Goal: Find specific page/section: Find specific page/section

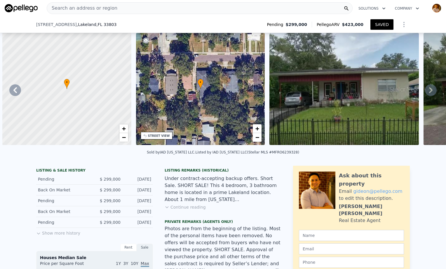
scroll to position [0, 575]
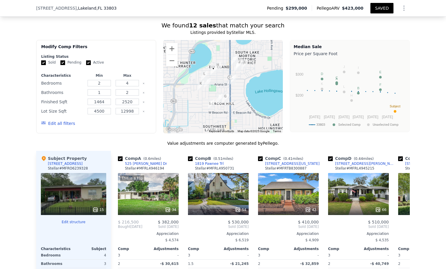
click at [156, 180] on div "This is a Flip 34" at bounding box center [148, 194] width 61 height 42
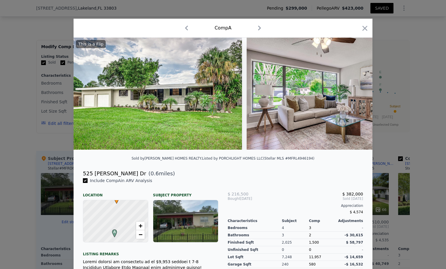
click at [357, 96] on icon at bounding box center [357, 94] width 12 height 12
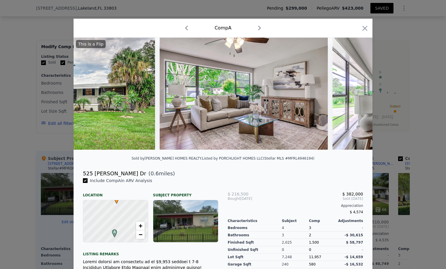
scroll to position [0, 140]
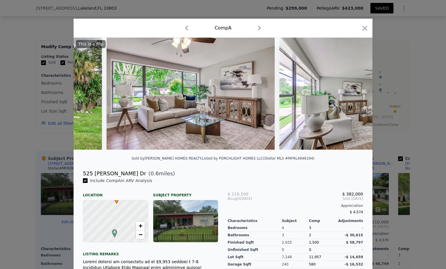
click at [356, 96] on icon at bounding box center [358, 94] width 4 height 6
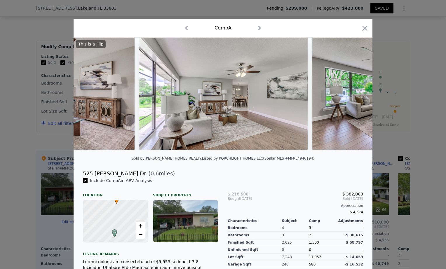
click at [356, 96] on icon at bounding box center [358, 94] width 4 height 6
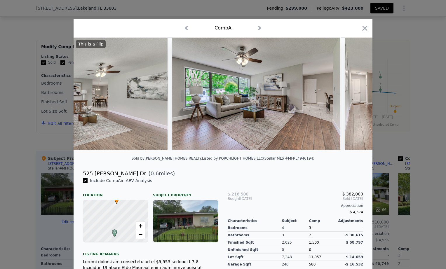
click at [356, 96] on icon at bounding box center [358, 94] width 4 height 6
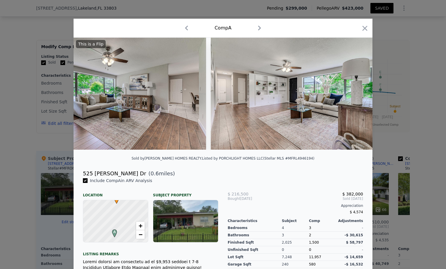
scroll to position [0, 560]
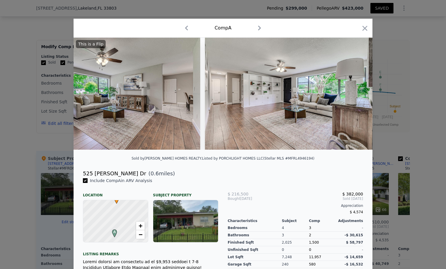
click at [356, 96] on icon at bounding box center [358, 94] width 4 height 6
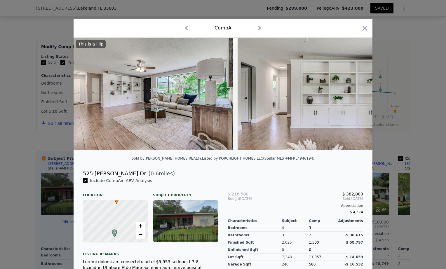
click at [356, 96] on icon at bounding box center [358, 94] width 4 height 6
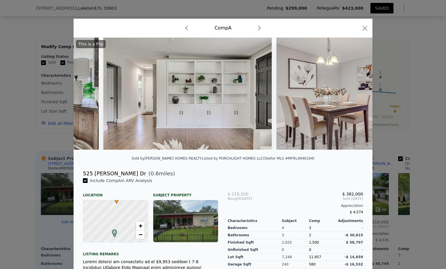
scroll to position [0, 841]
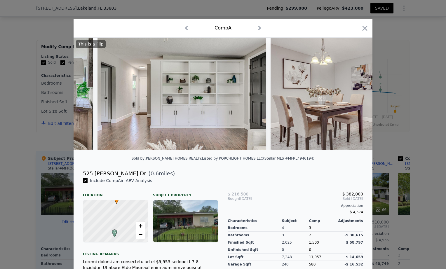
click at [356, 96] on icon at bounding box center [358, 94] width 4 height 6
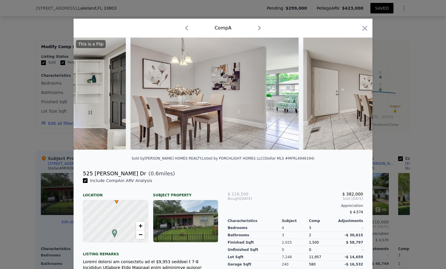
click at [356, 96] on icon at bounding box center [358, 94] width 4 height 6
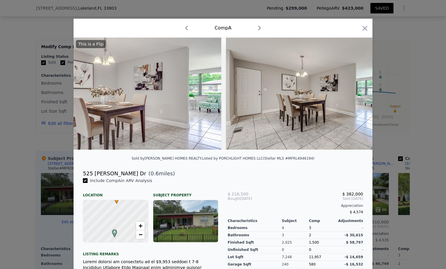
scroll to position [0, 1121]
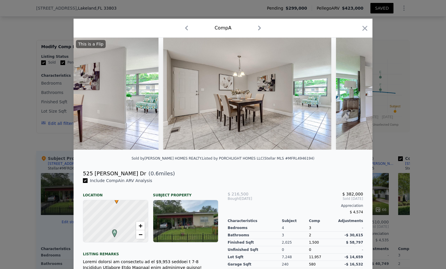
drag, startPoint x: 361, startPoint y: 30, endPoint x: 367, endPoint y: 11, distance: 20.1
click at [362, 30] on icon "button" at bounding box center [365, 28] width 8 height 8
